Goal: Task Accomplishment & Management: Manage account settings

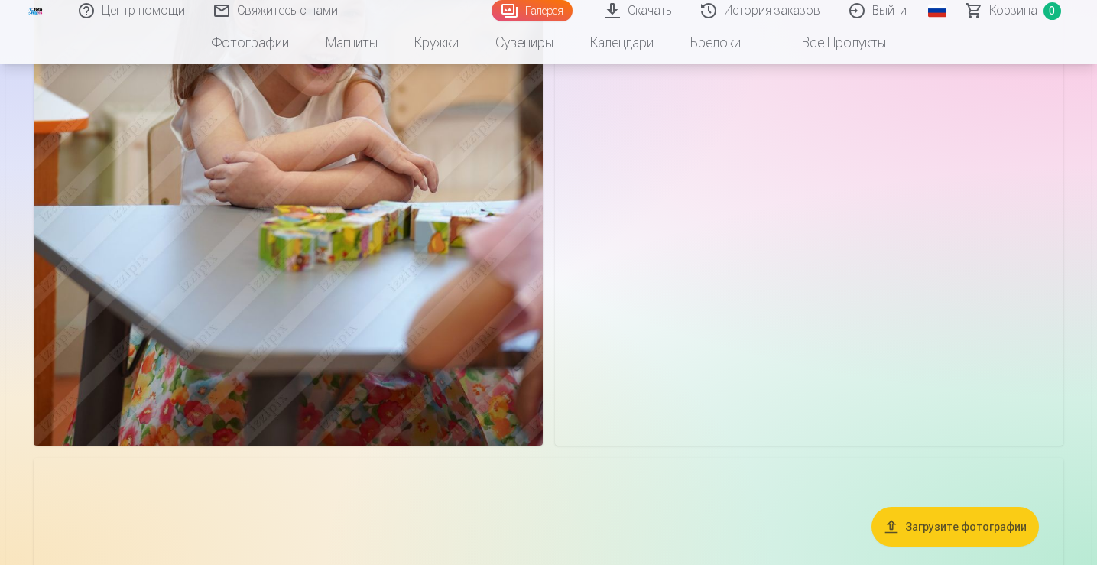
scroll to position [4656, 0]
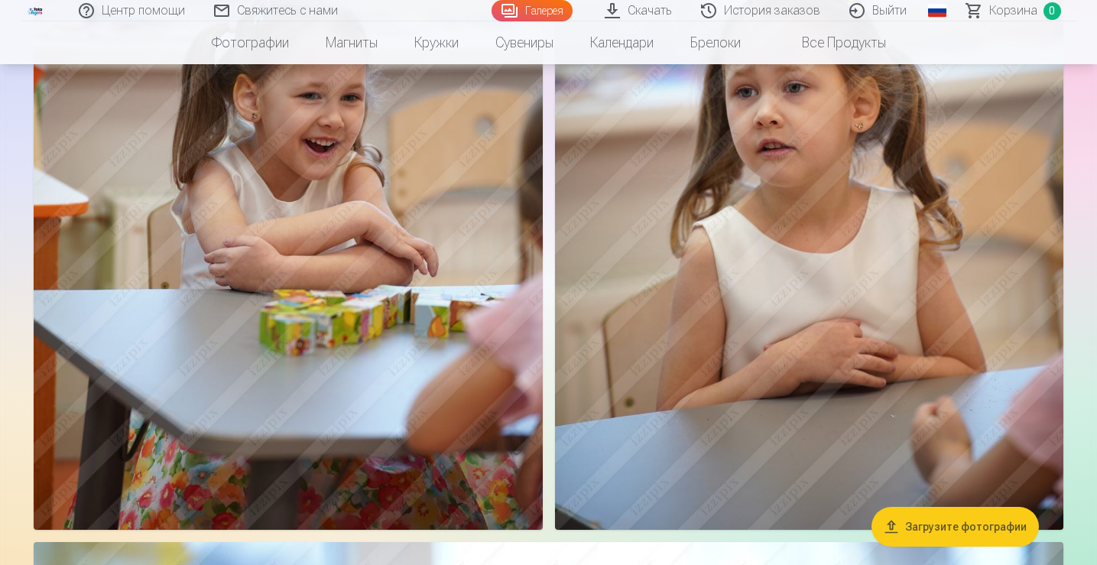
click at [995, 539] on button "Загрузите фотографии" at bounding box center [954, 527] width 167 height 40
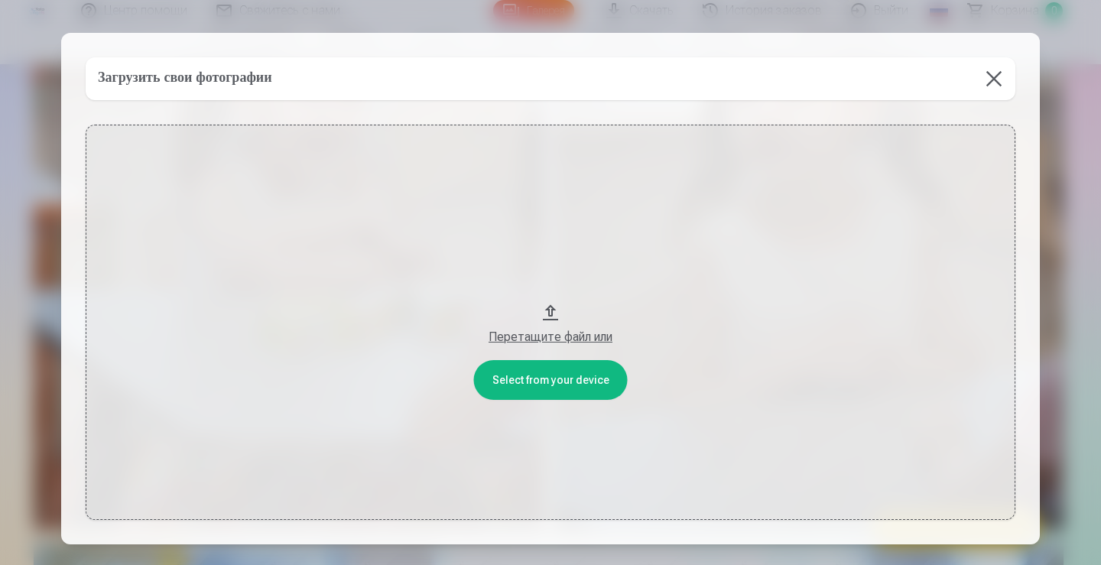
click at [984, 79] on button at bounding box center [993, 78] width 43 height 43
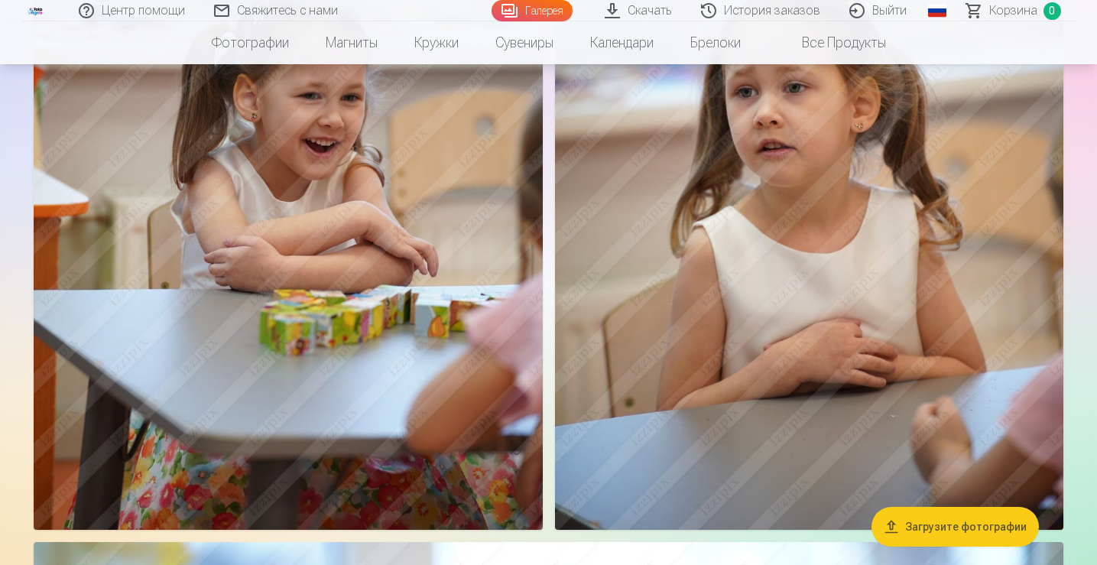
click at [634, 15] on link "Скачать" at bounding box center [639, 10] width 96 height 21
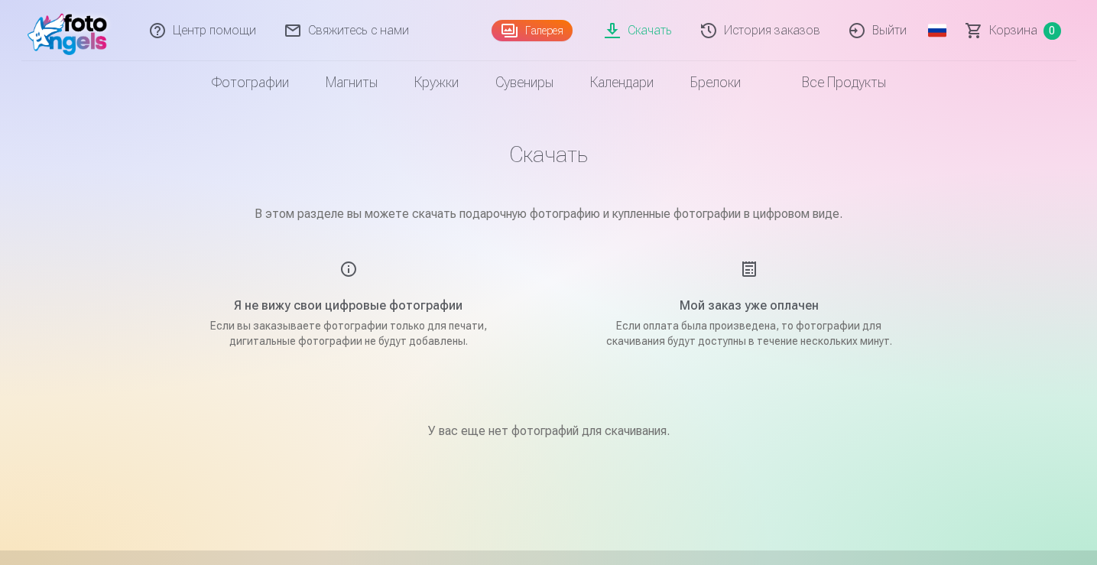
click at [349, 268] on div "Я не вижу свои цифровые фотографии Если вы заказываете фотографии только для пе…" at bounding box center [349, 304] width 364 height 89
click at [341, 309] on h5 "Я не вижу свои цифровые фотографии" at bounding box center [348, 306] width 290 height 18
click at [741, 30] on link "История заказов" at bounding box center [761, 30] width 148 height 61
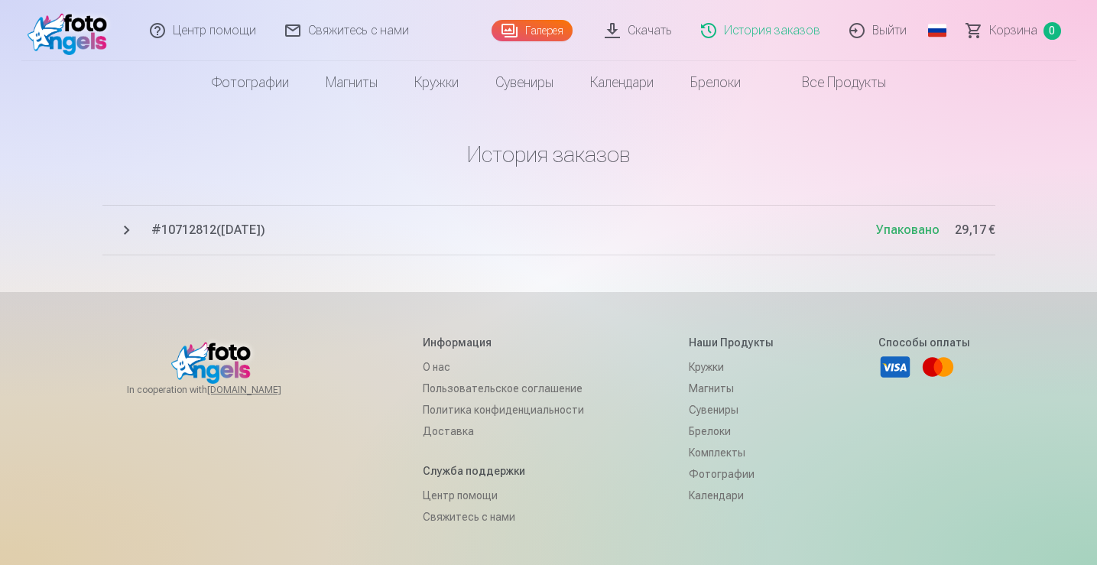
click at [265, 225] on span "# 10712812 ( 13.03.2025 )" at bounding box center [513, 230] width 725 height 18
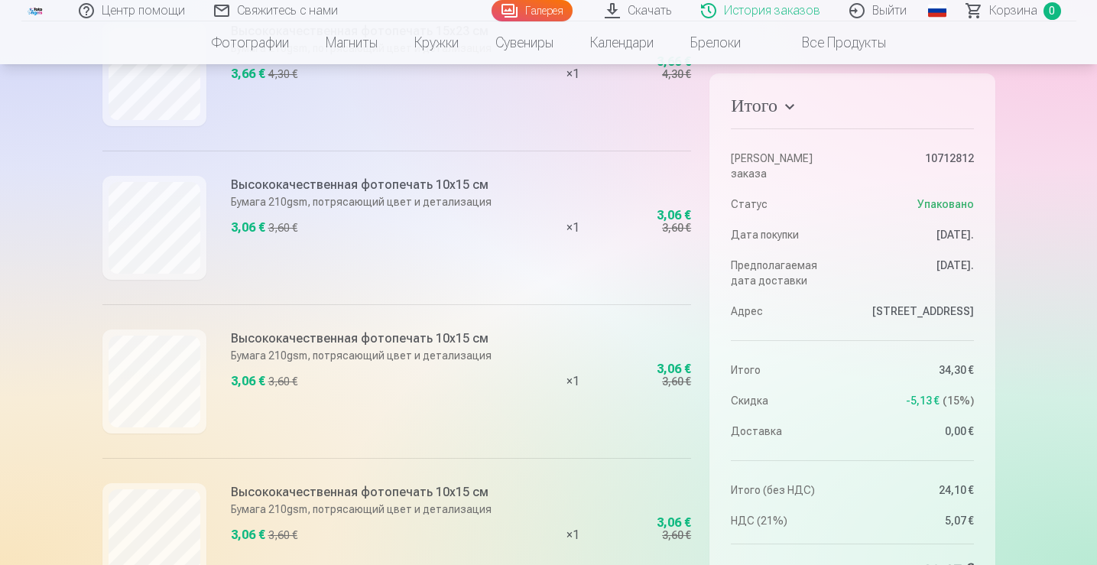
scroll to position [645, 0]
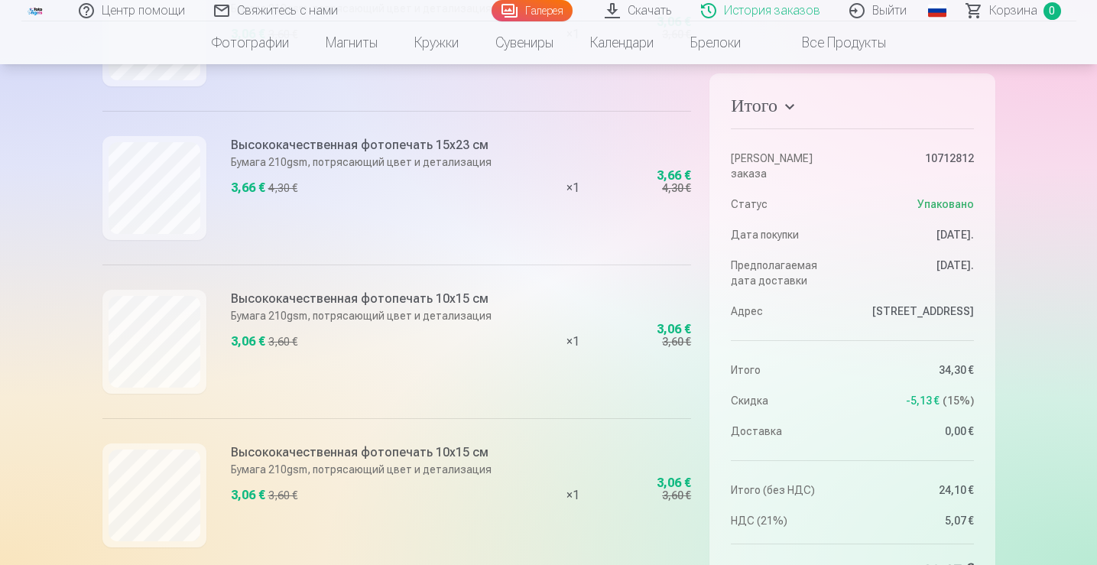
click at [888, 7] on link "Выйти" at bounding box center [878, 10] width 86 height 21
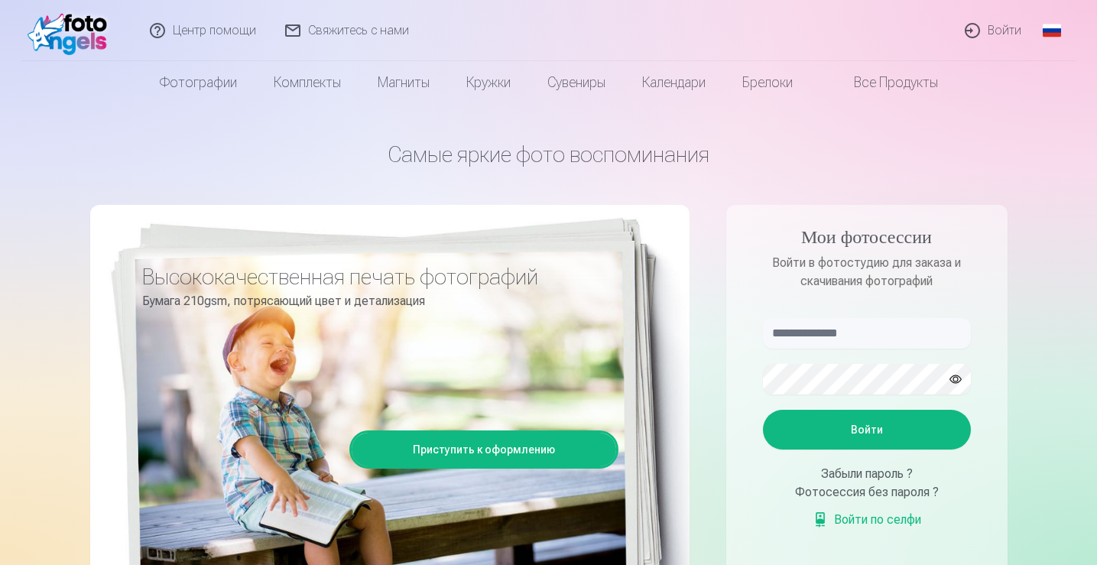
click at [981, 33] on link "Войти" at bounding box center [994, 30] width 86 height 61
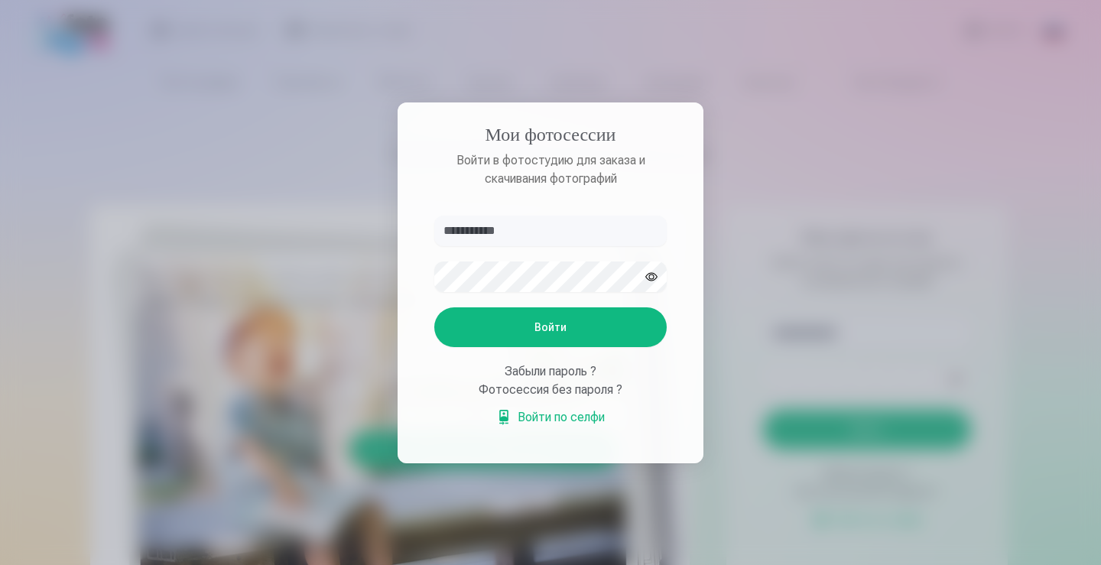
type input "**********"
click at [603, 326] on button "Войти" at bounding box center [550, 327] width 232 height 40
